Goal: Information Seeking & Learning: Learn about a topic

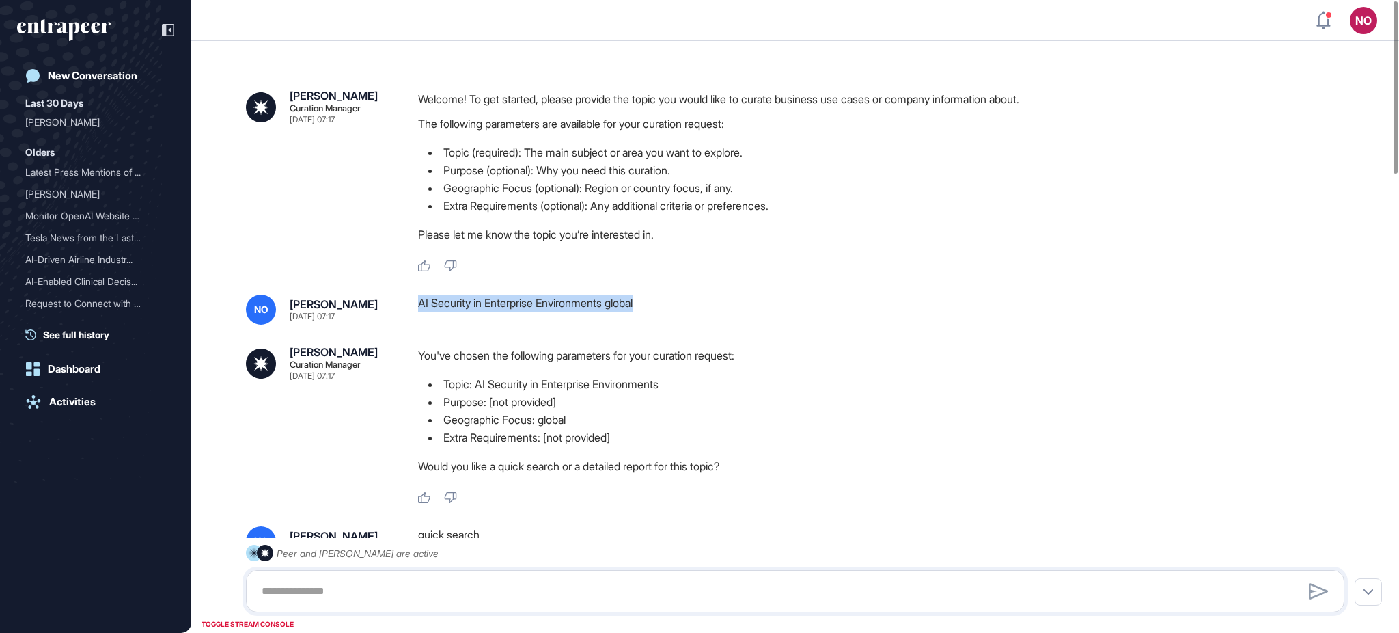
drag, startPoint x: 482, startPoint y: 302, endPoint x: 689, endPoint y: 309, distance: 207.1
click at [689, 309] on div "NO [PERSON_NAME] [DATE] 07:17 AI Security in Enterprise Environments global" at bounding box center [795, 309] width 1099 height 30
copy div "AI Security in Enterprise Environments global"
